Goal: Check status: Check status

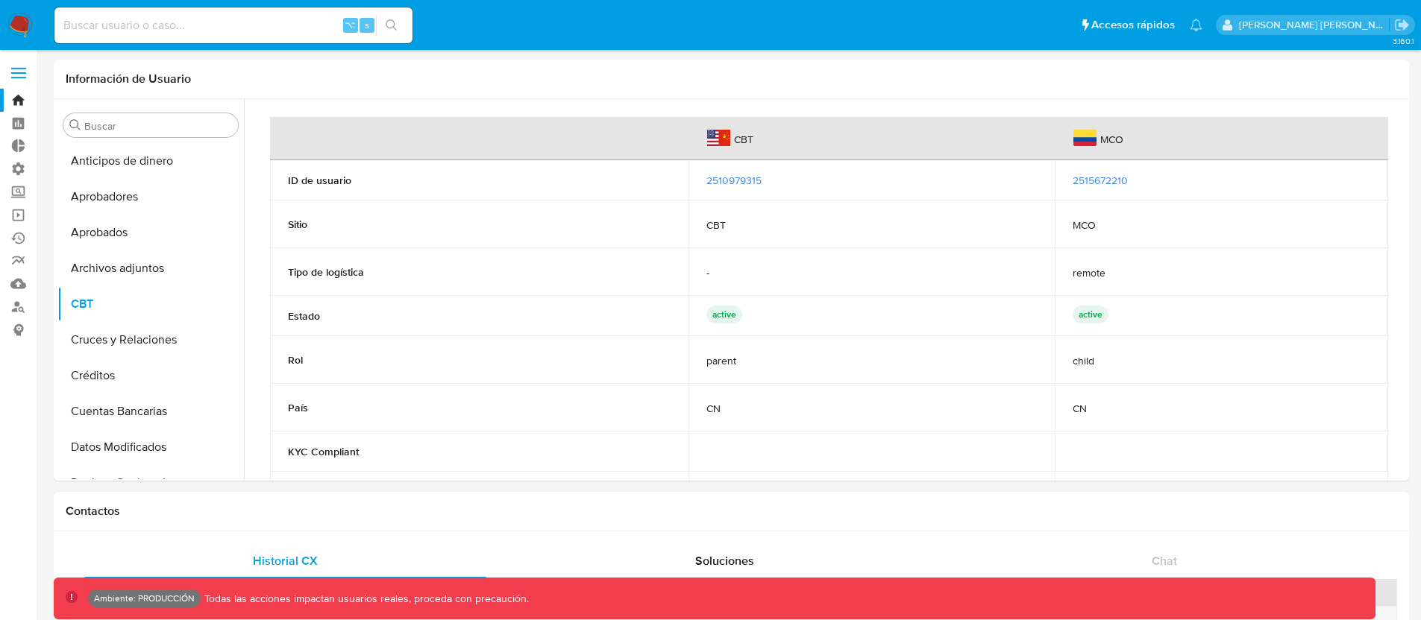
select select "10"
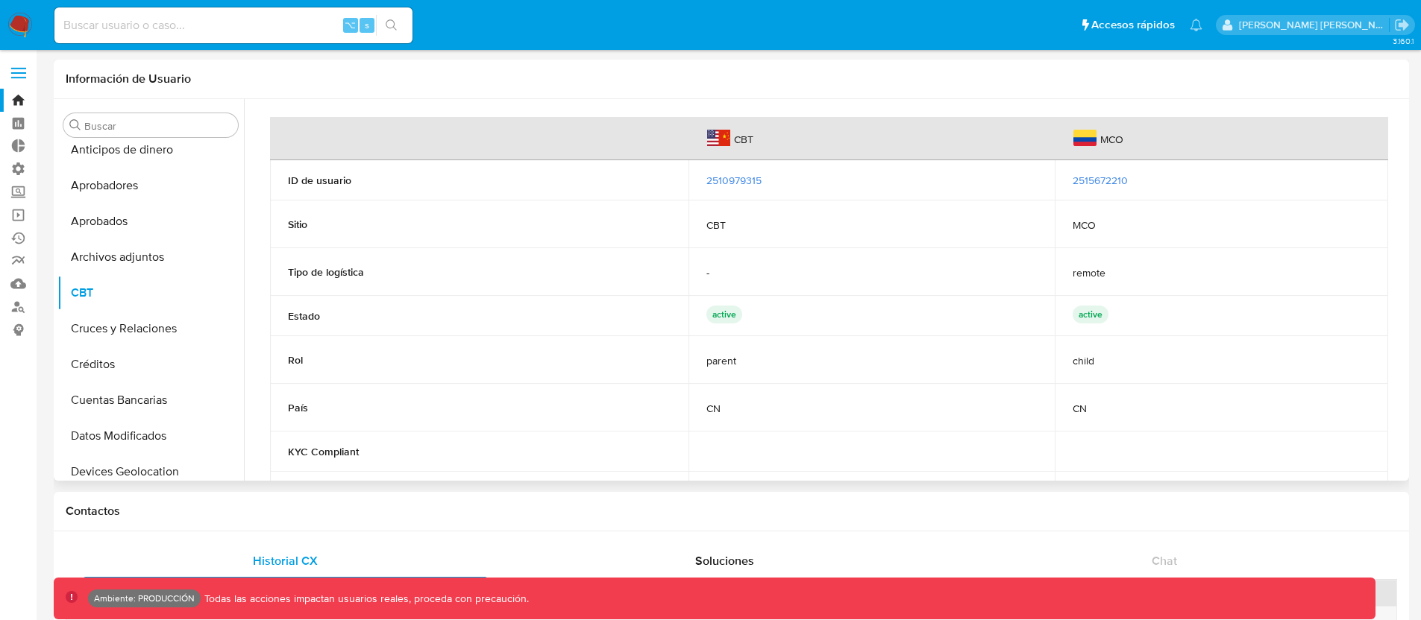
click at [324, 91] on div "Información de Usuario" at bounding box center [731, 80] width 1355 height 40
click at [142, 16] on input at bounding box center [233, 25] width 358 height 19
paste input "287344946"
type input "287344946"
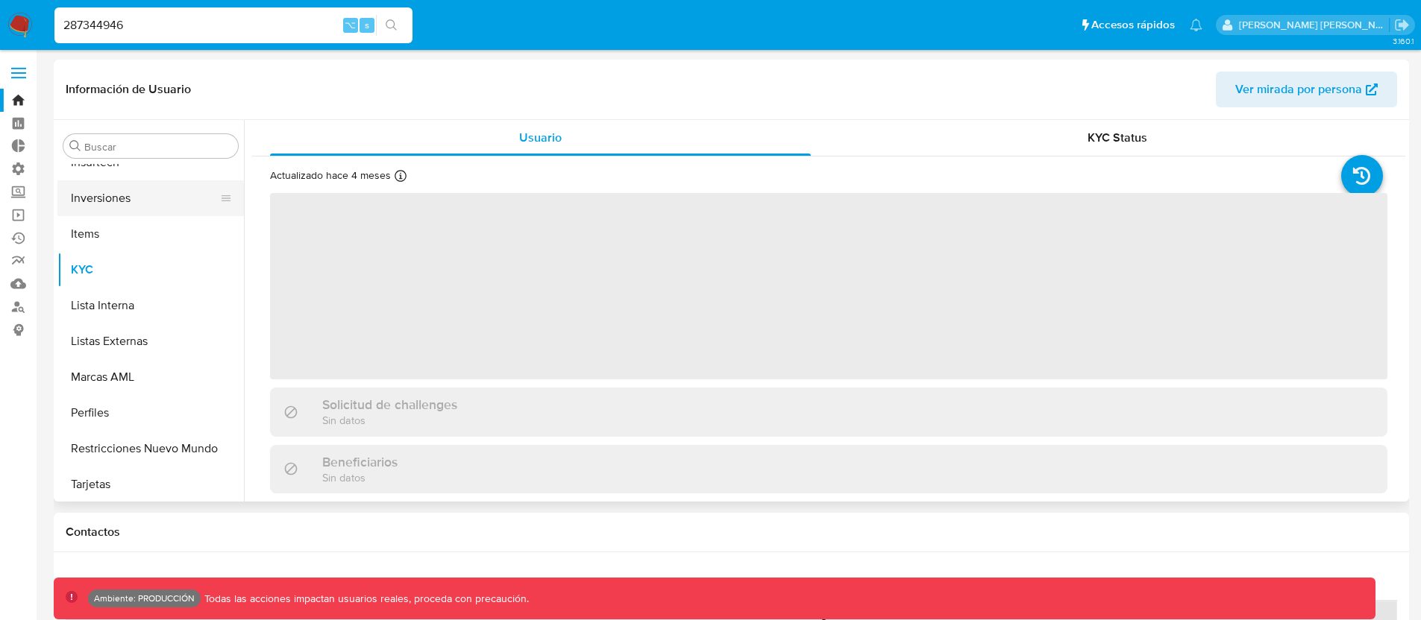
scroll to position [773, 0]
select select "10"
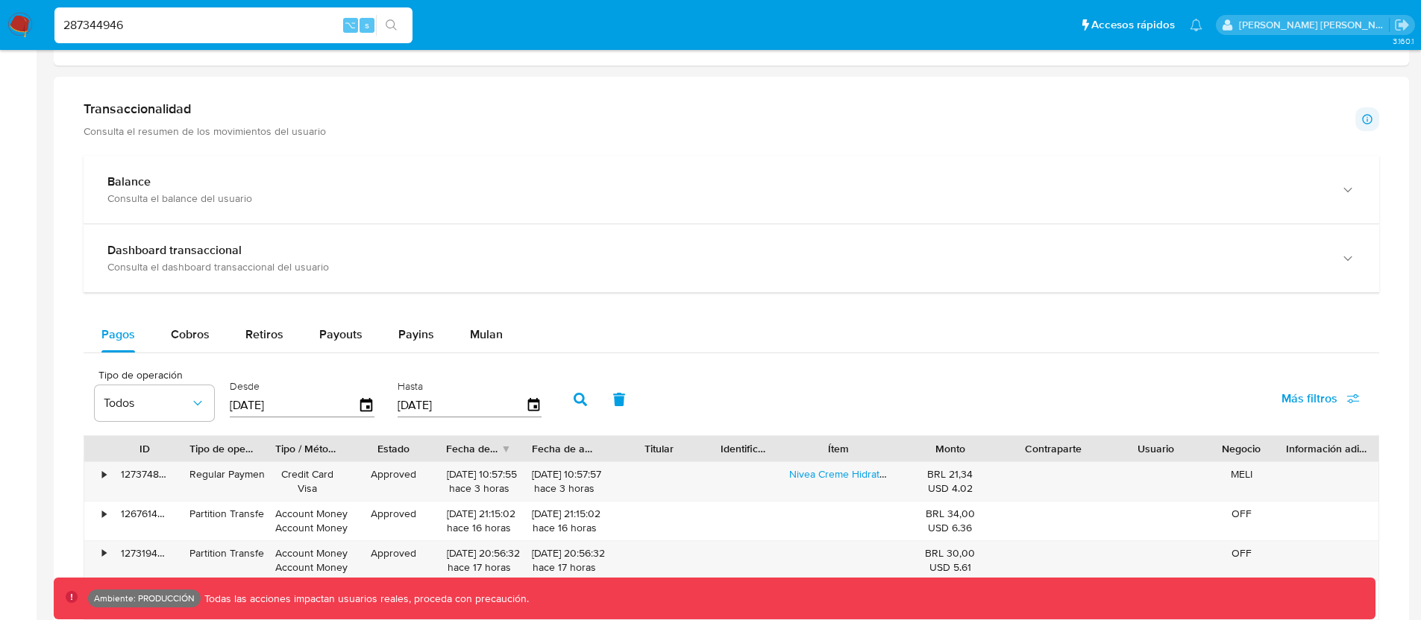
scroll to position [741, 0]
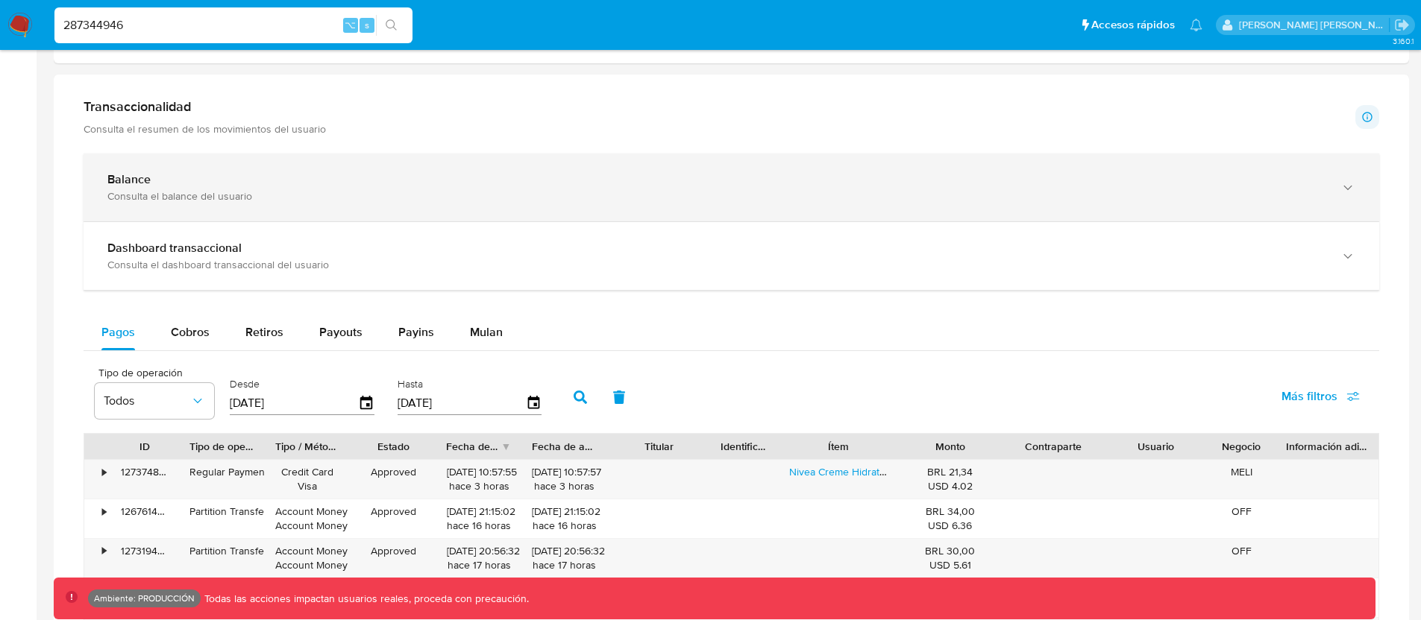
click at [519, 189] on div "Balance Consulta el balance del usuario" at bounding box center [716, 187] width 1218 height 31
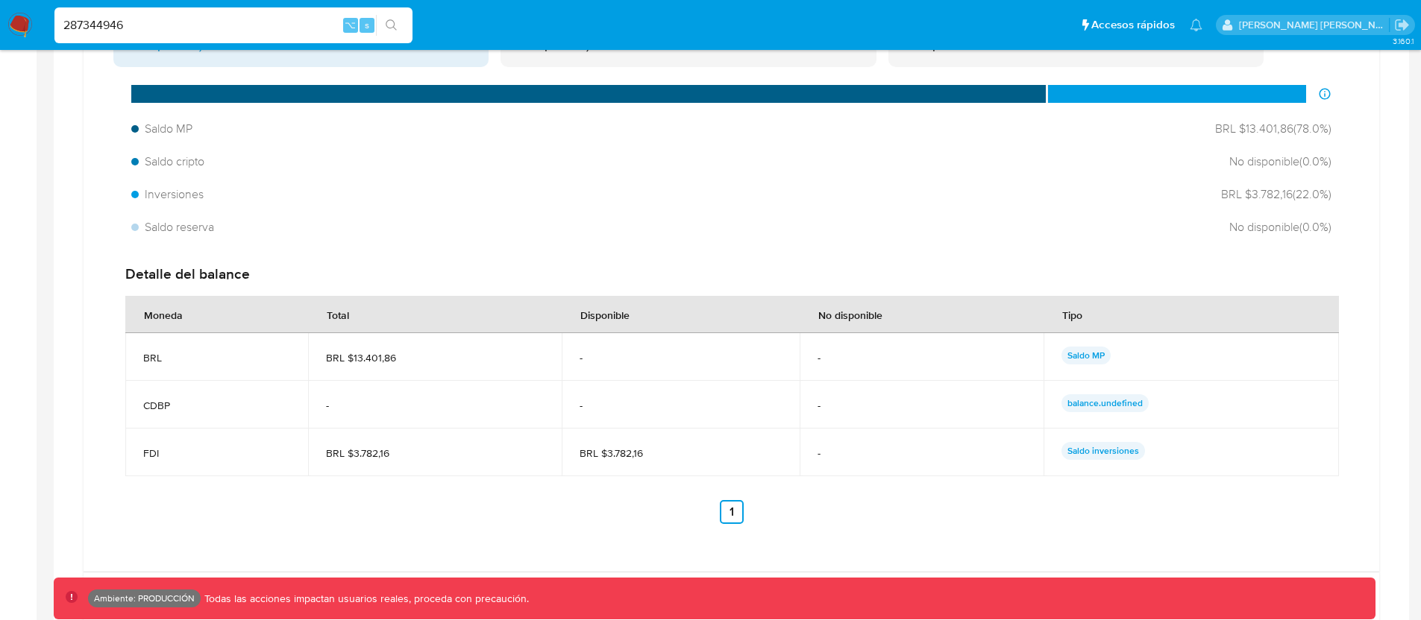
scroll to position [1011, 0]
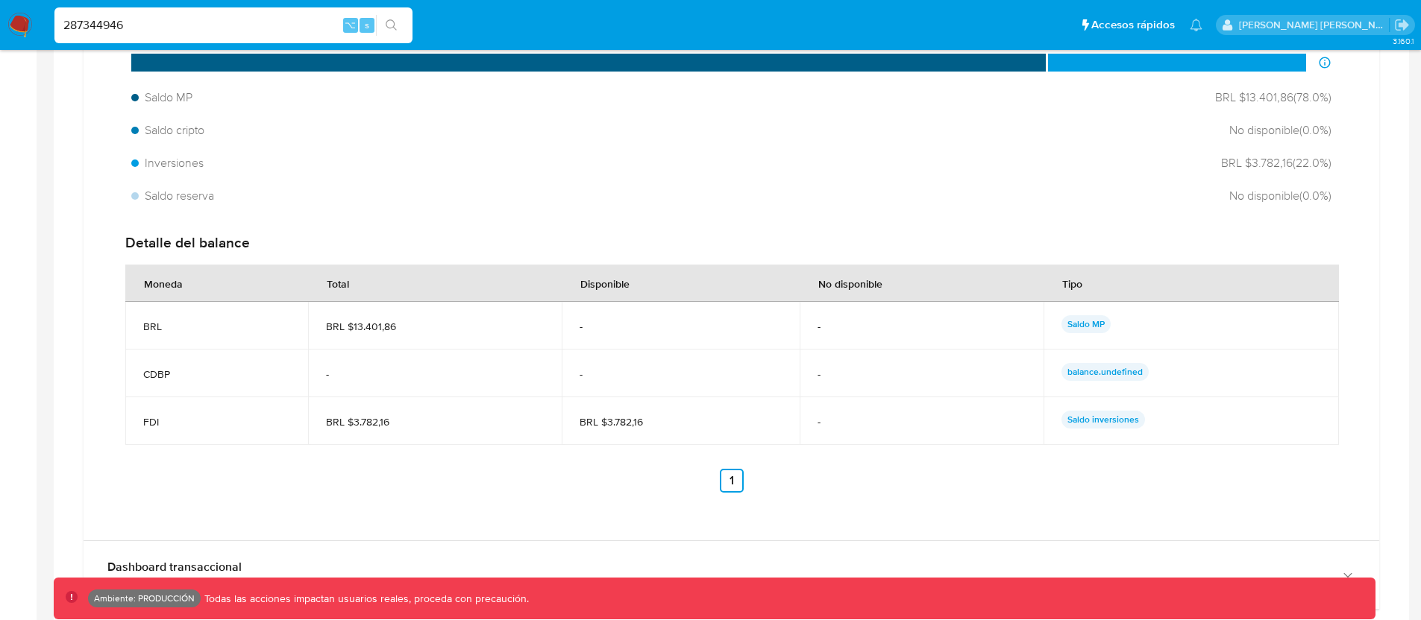
drag, startPoint x: 140, startPoint y: 379, endPoint x: 186, endPoint y: 380, distance: 46.2
click at [186, 380] on td "CDBP" at bounding box center [216, 374] width 183 height 48
click at [515, 370] on span "-" at bounding box center [435, 374] width 219 height 13
click at [236, 238] on div "Detalle del balance" at bounding box center [731, 242] width 1212 height 19
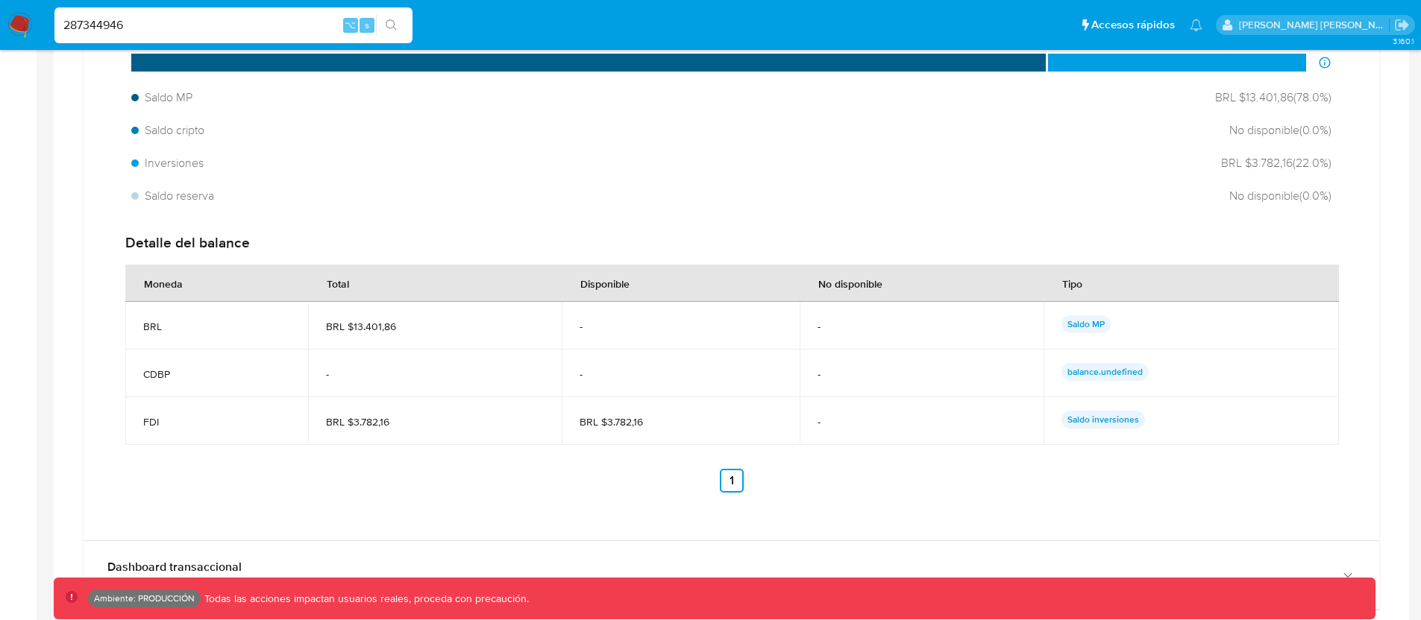
drag, startPoint x: 164, startPoint y: 374, endPoint x: 175, endPoint y: 376, distance: 11.4
click at [175, 376] on span "CDBP" at bounding box center [216, 374] width 147 height 13
click at [280, 377] on span "CDBP" at bounding box center [216, 374] width 147 height 13
